Goal: Transaction & Acquisition: Purchase product/service

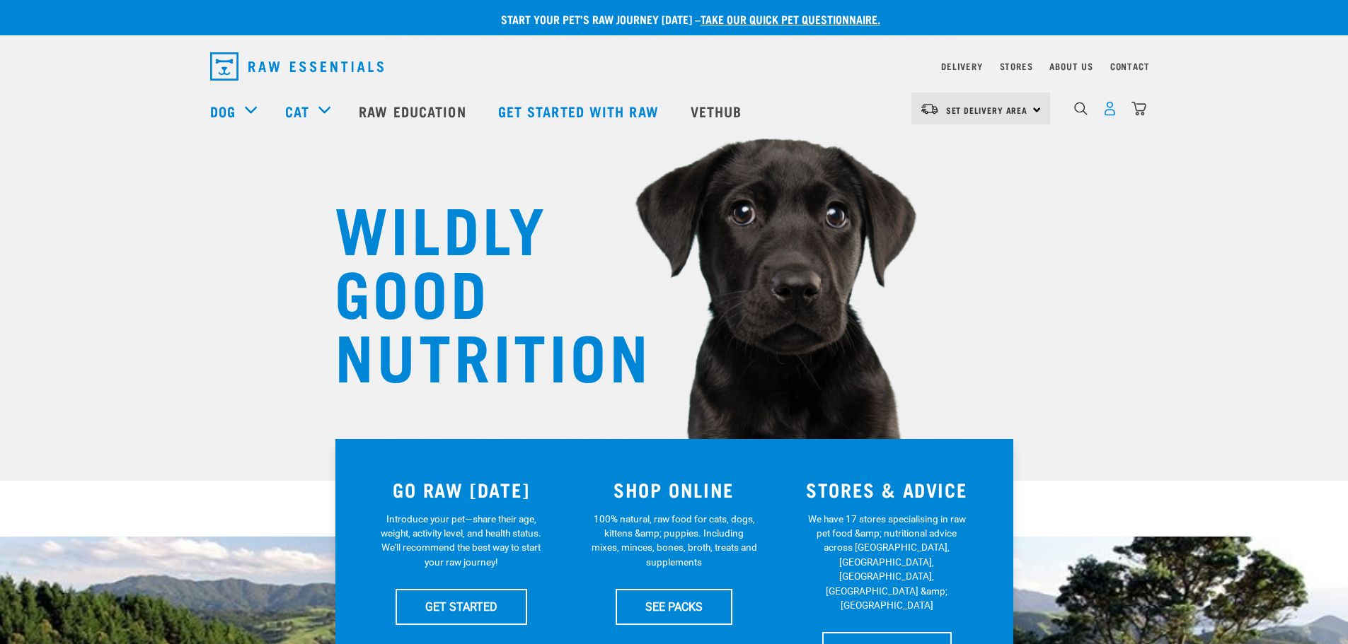
click at [1109, 116] on img "dropdown navigation" at bounding box center [1109, 108] width 15 height 15
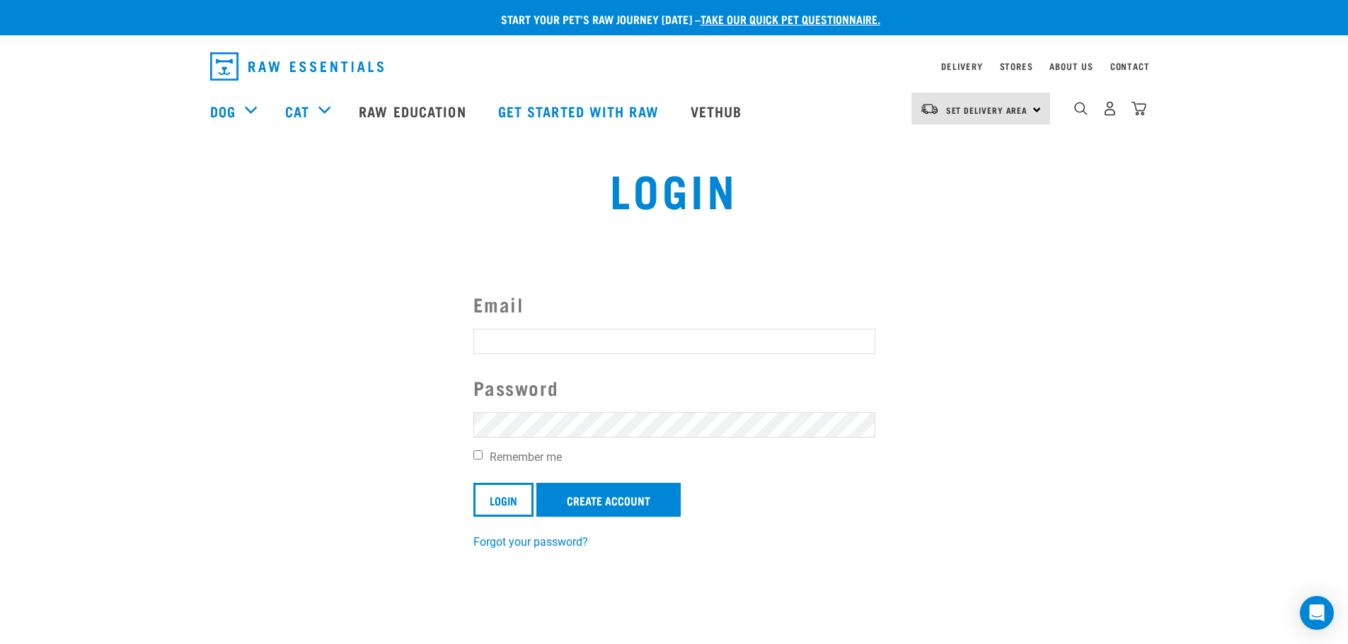
click at [531, 338] on input "Email" at bounding box center [674, 341] width 402 height 25
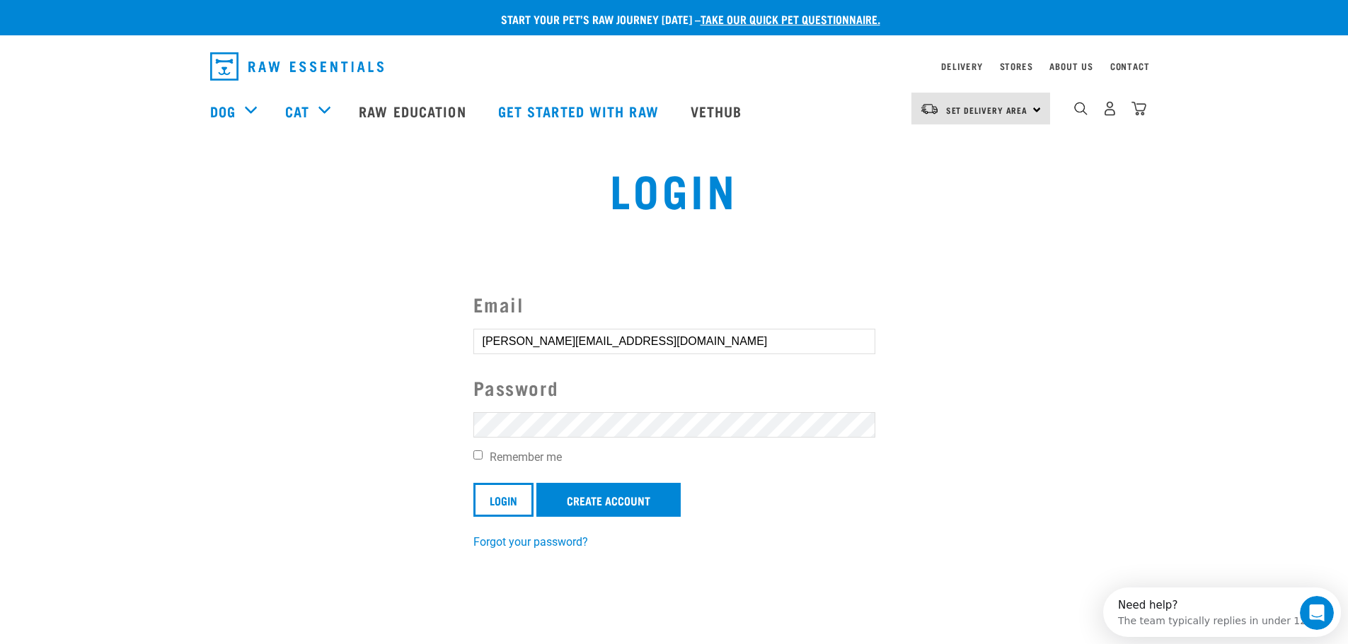
type input "scott.sophie@outlook.com"
click at [473, 483] on input "Login" at bounding box center [503, 500] width 60 height 34
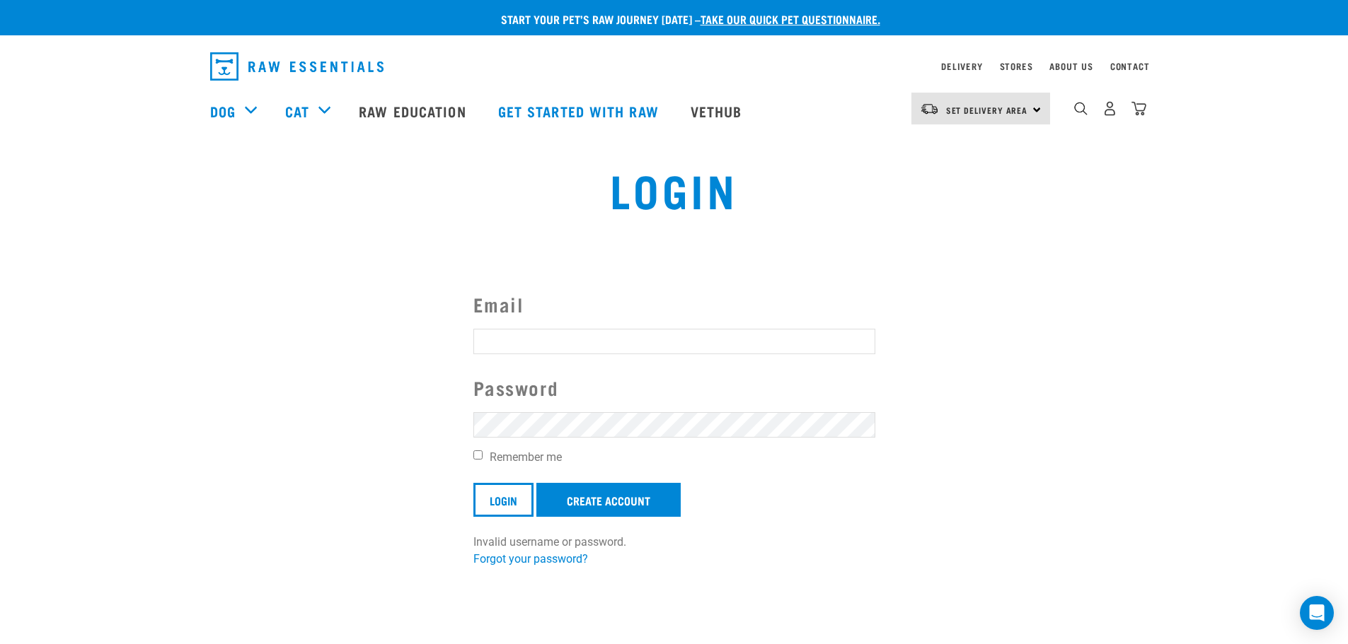
click at [0, 427] on article "Invalid username or password." at bounding box center [0, 322] width 0 height 644
click at [33, 296] on button "delete" at bounding box center [25, 289] width 14 height 14
click at [0, 485] on article "Invalid username or password." at bounding box center [0, 322] width 0 height 644
click at [535, 352] on input "Email" at bounding box center [674, 341] width 402 height 25
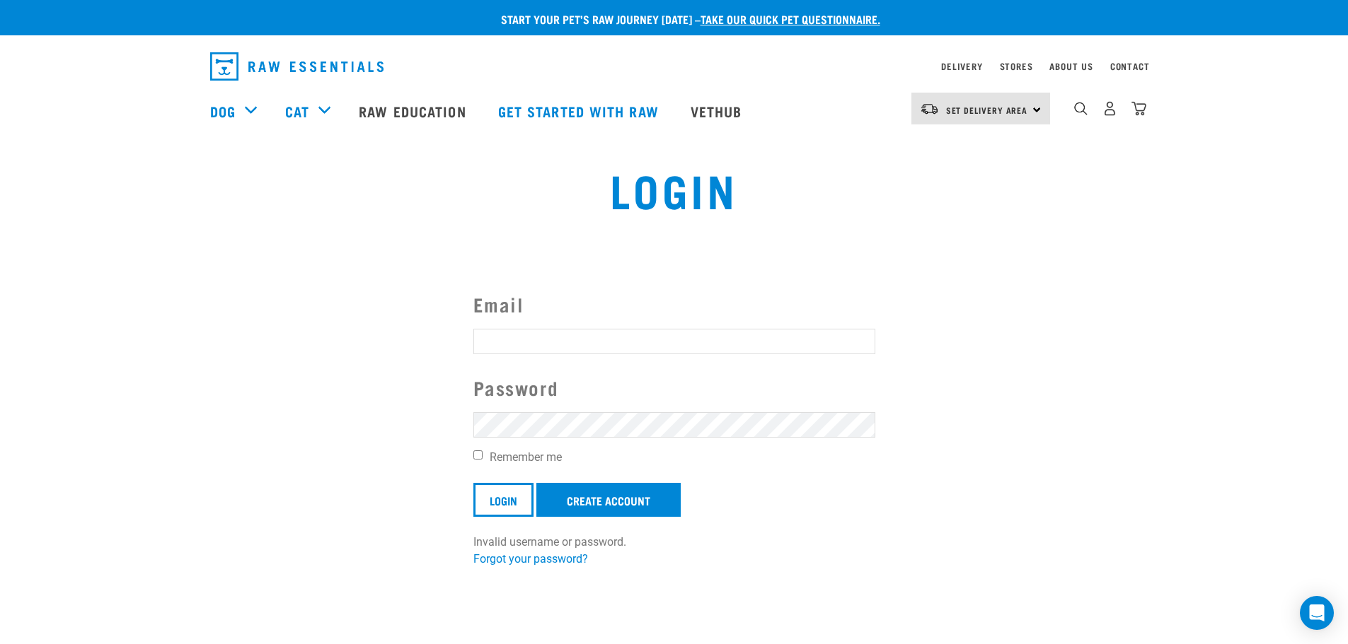
type input "scott.sophie@outlook.com"
click at [473, 483] on input "Login" at bounding box center [503, 500] width 60 height 34
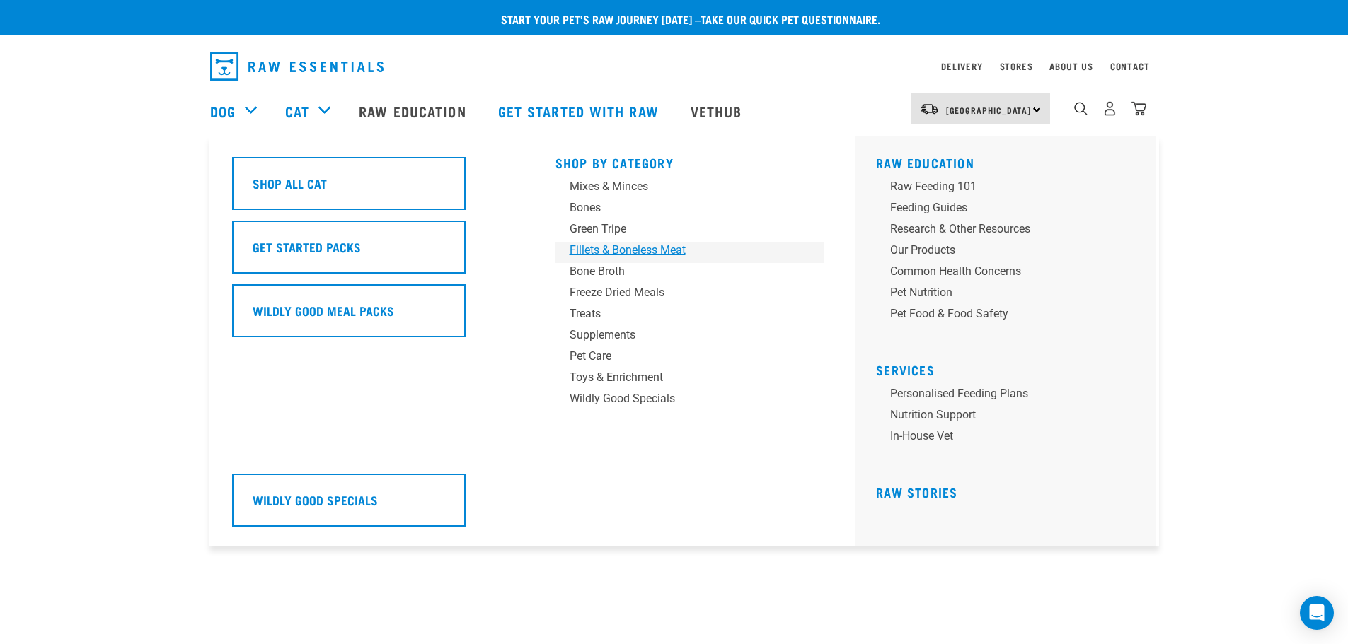
click at [606, 248] on div "Fillets & Boneless Meat" at bounding box center [679, 250] width 221 height 17
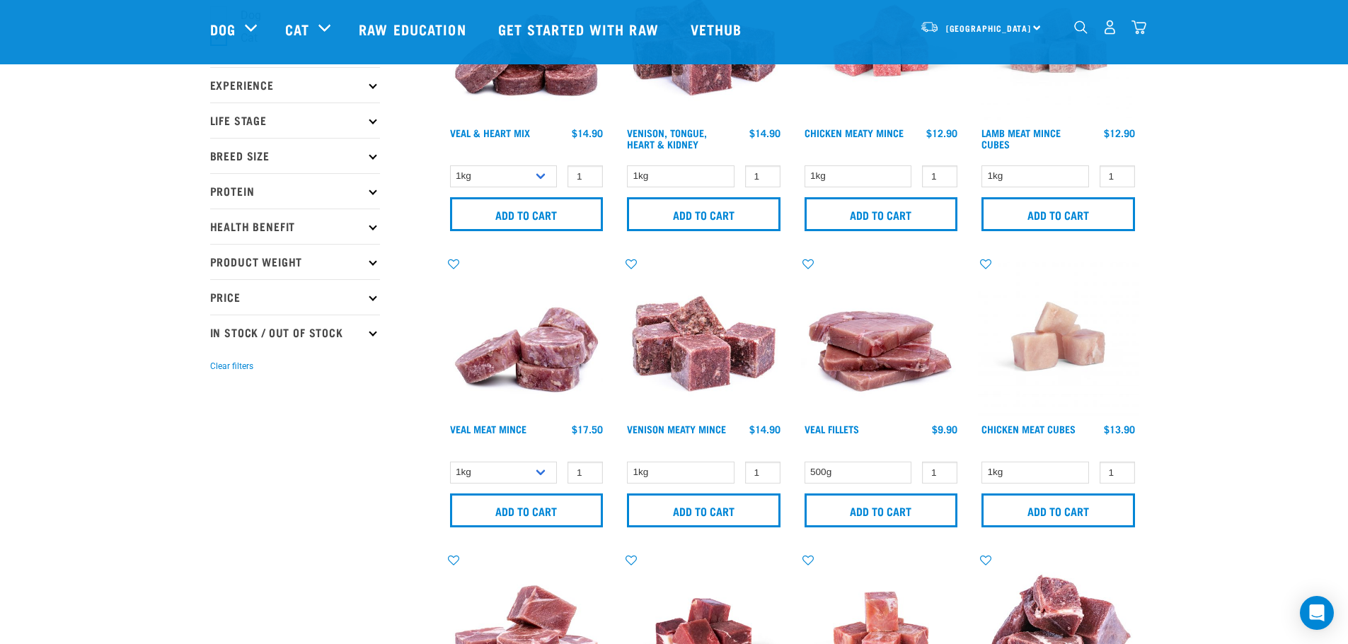
scroll to position [212, 0]
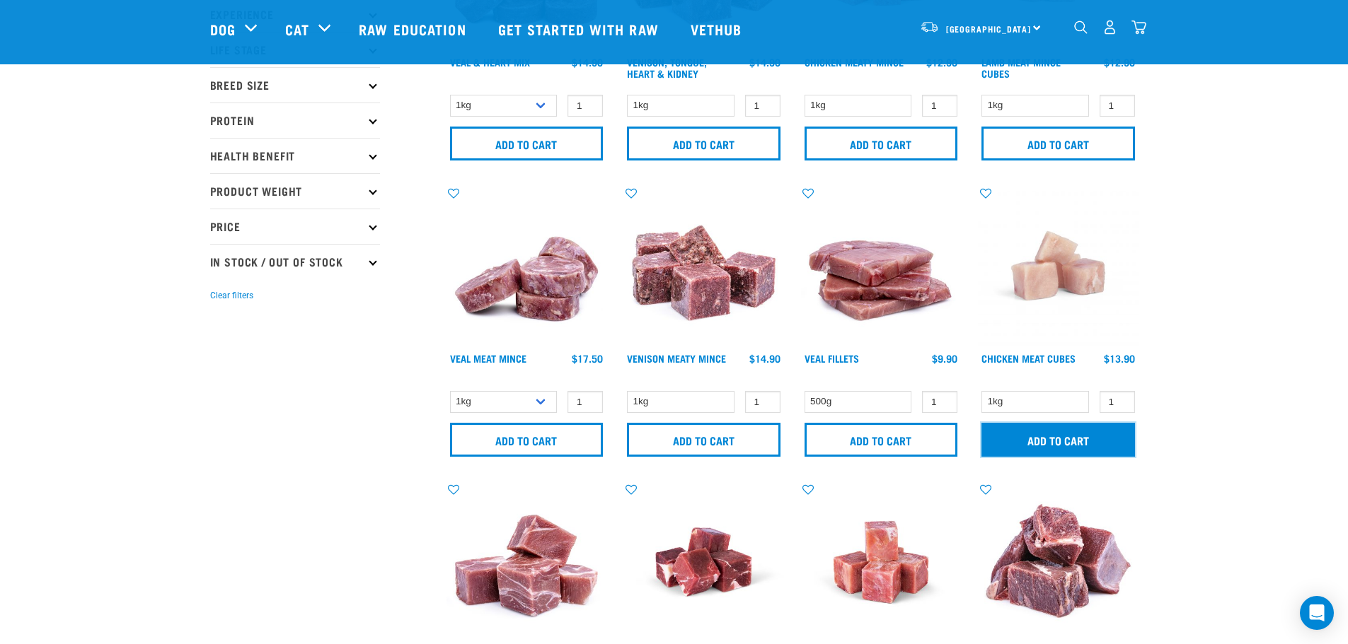
click at [1034, 423] on input "Add to cart" at bounding box center [1058, 440] width 154 height 34
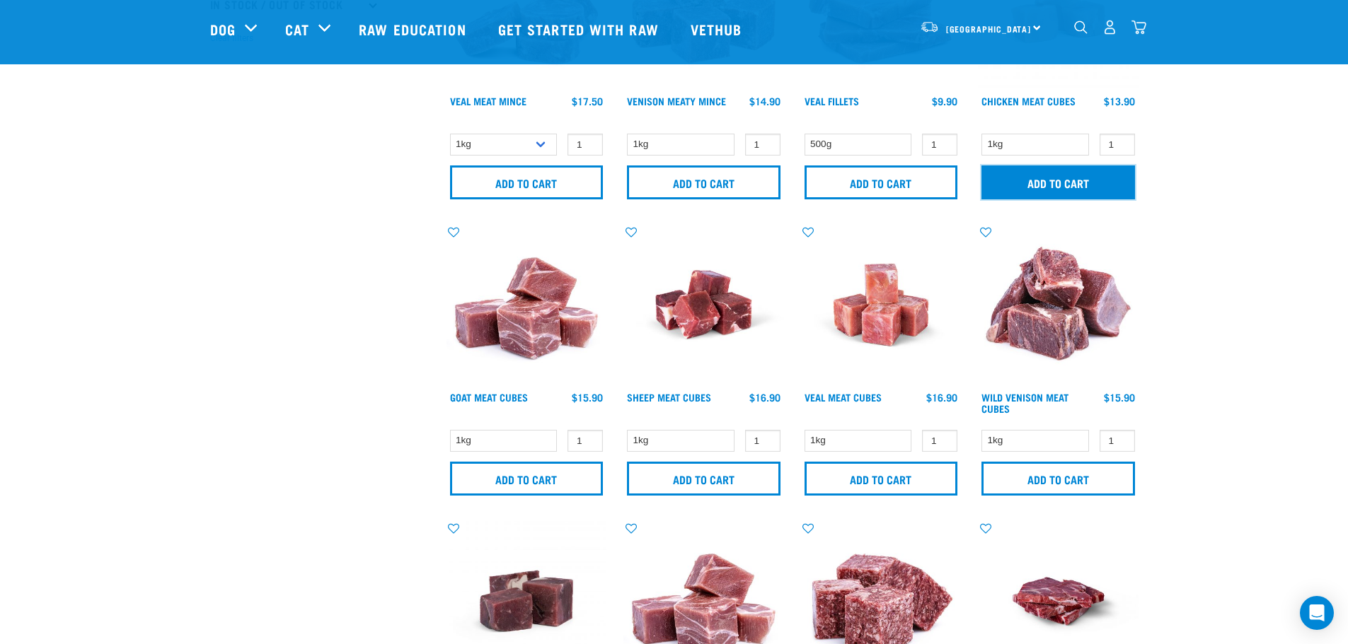
scroll to position [495, 0]
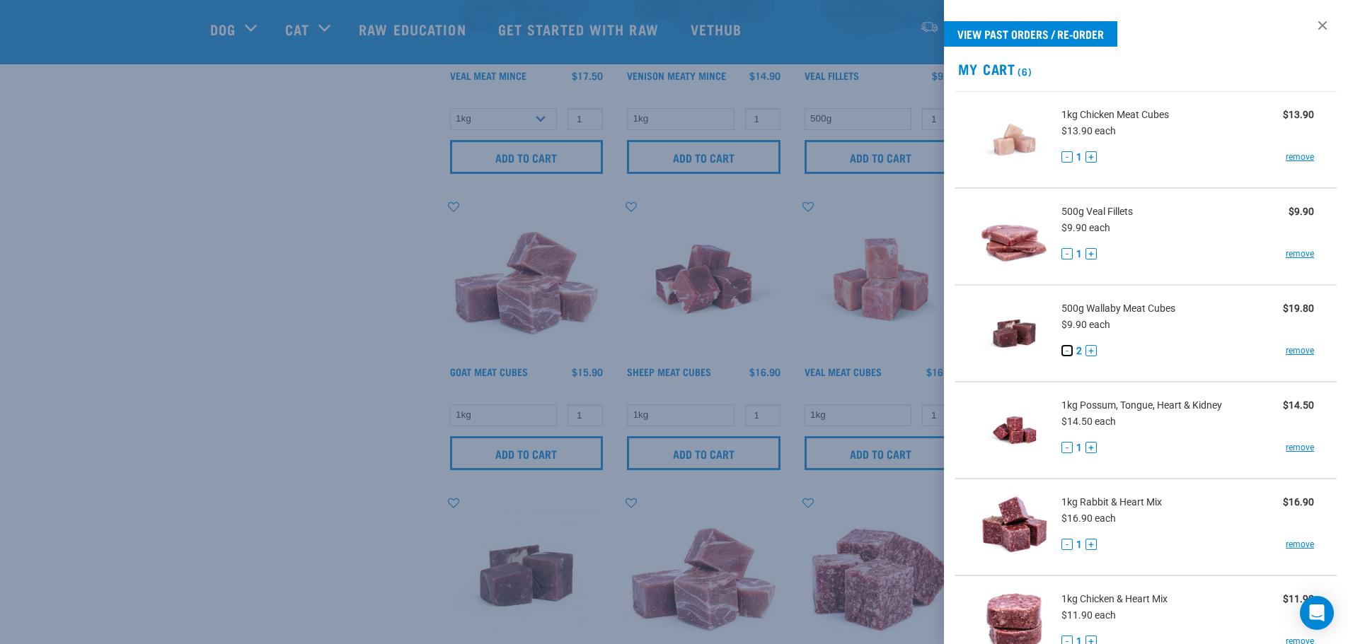
click at [1065, 354] on button "-" at bounding box center [1066, 350] width 11 height 11
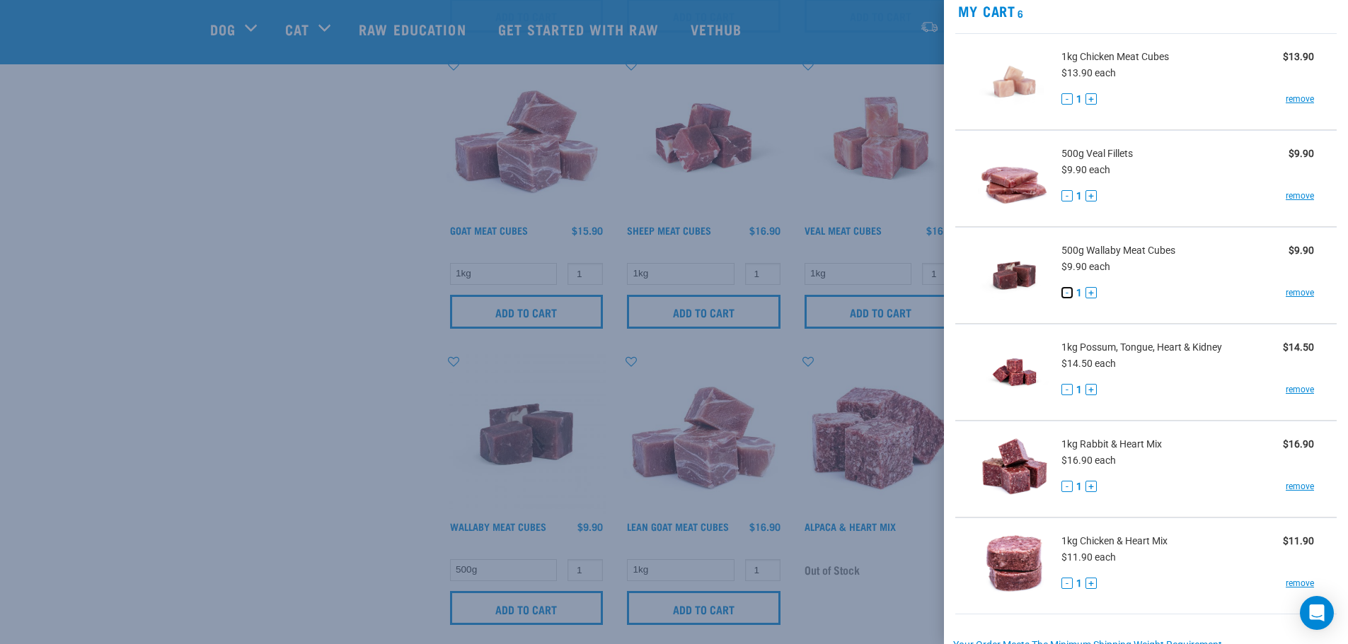
scroll to position [0, 0]
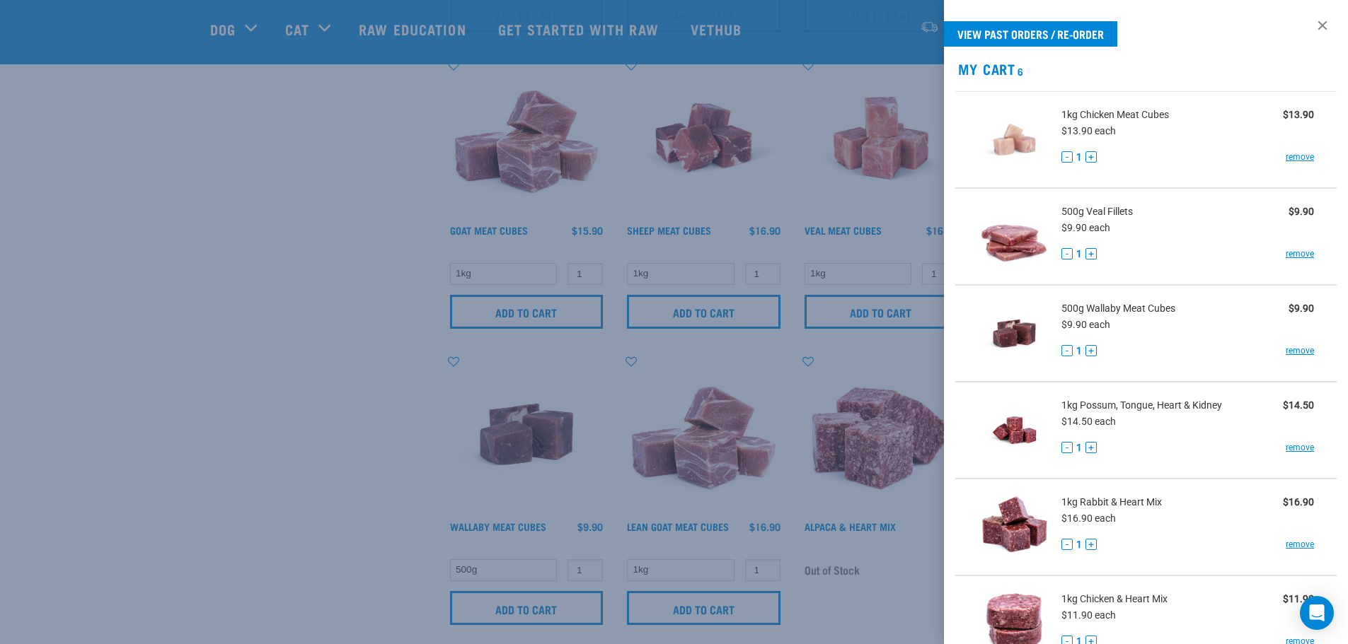
click at [284, 260] on div at bounding box center [674, 322] width 1348 height 644
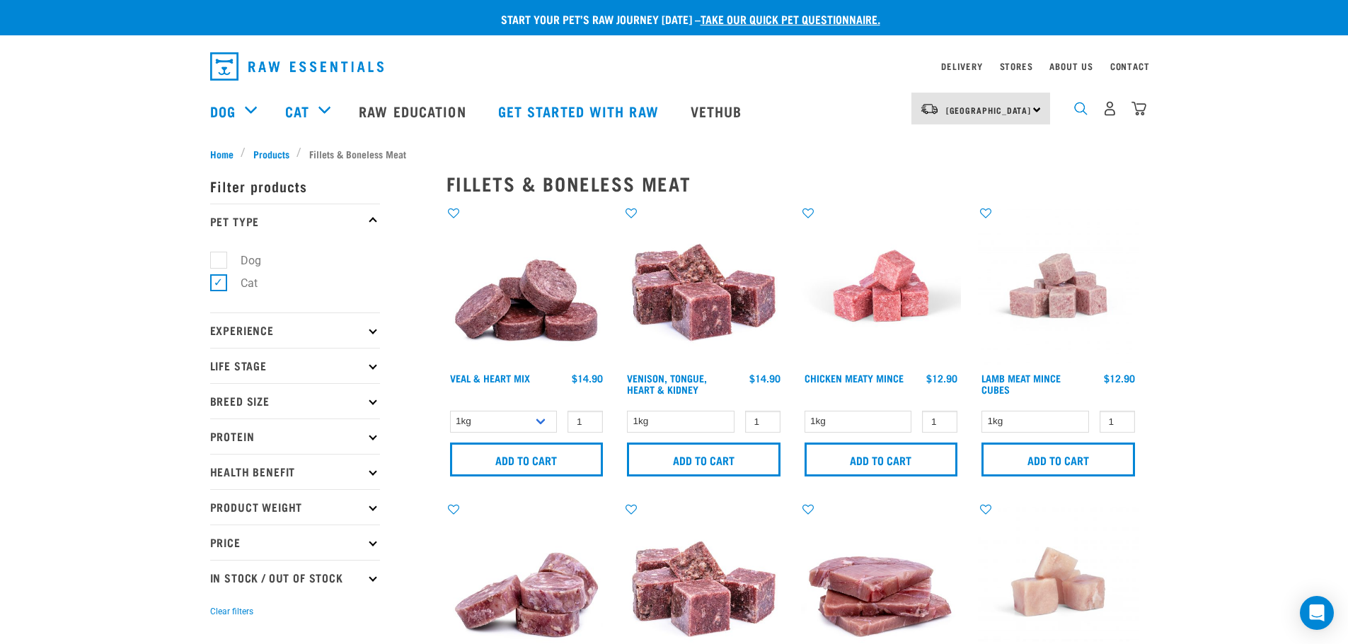
click at [1082, 110] on img "dropdown navigation" at bounding box center [1080, 108] width 13 height 13
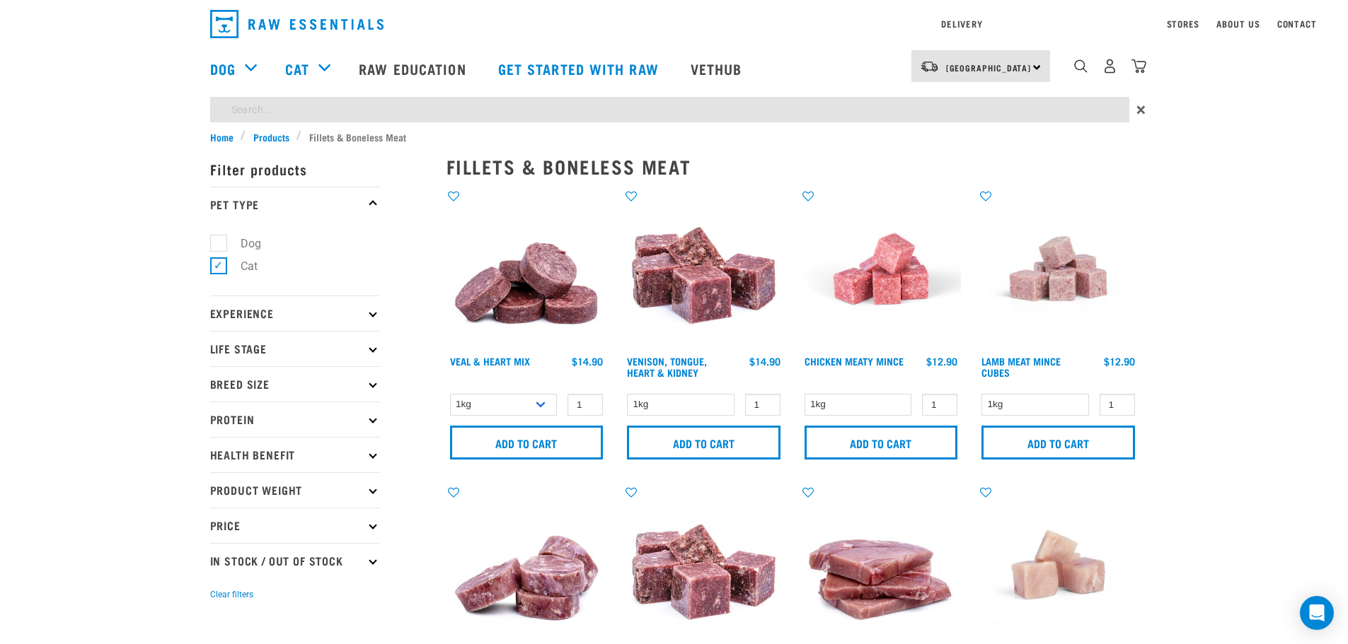
type input "jacke"
